Goal: Task Accomplishment & Management: Use online tool/utility

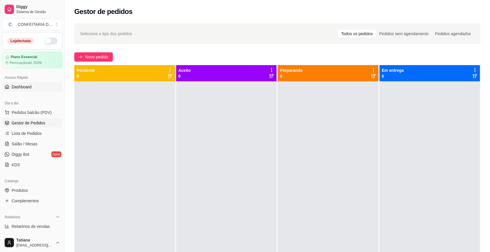
click at [27, 84] on span "Dashboard" at bounding box center [22, 87] width 20 height 6
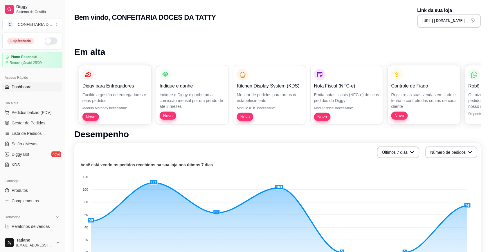
click at [473, 20] on icon "Copy to clipboard" at bounding box center [471, 20] width 5 height 5
click at [33, 120] on link "Gestor de Pedidos" at bounding box center [32, 122] width 60 height 9
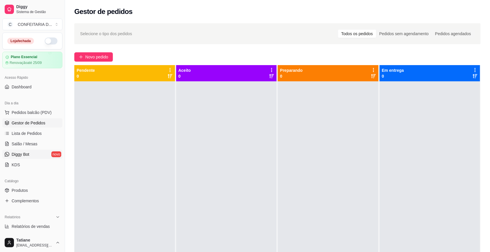
click at [25, 154] on span "Diggy Bot" at bounding box center [21, 154] width 18 height 6
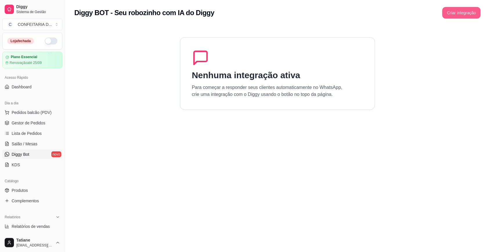
click at [466, 12] on button "Criar integração" at bounding box center [461, 13] width 38 height 12
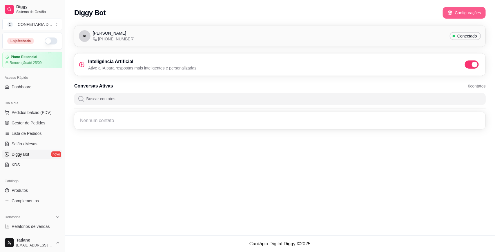
click at [451, 12] on icon "button" at bounding box center [450, 12] width 5 height 5
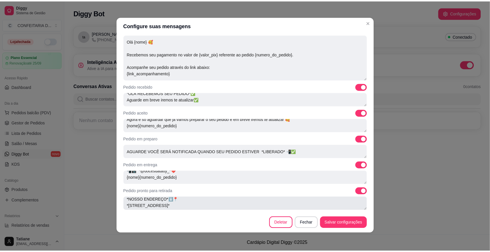
scroll to position [89, 0]
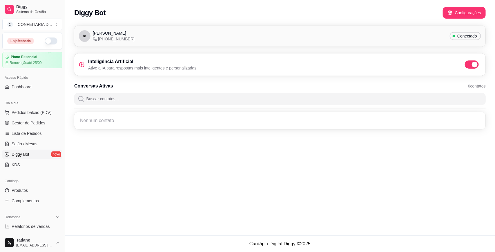
click at [28, 128] on ul "Pedidos balcão (PDV) Gestor de Pedidos Lista de Pedidos Salão / Mesas Diggy Bot…" at bounding box center [32, 139] width 60 height 62
click at [28, 121] on span "Gestor de Pedidos" at bounding box center [29, 123] width 34 height 6
